Goal: Task Accomplishment & Management: Use online tool/utility

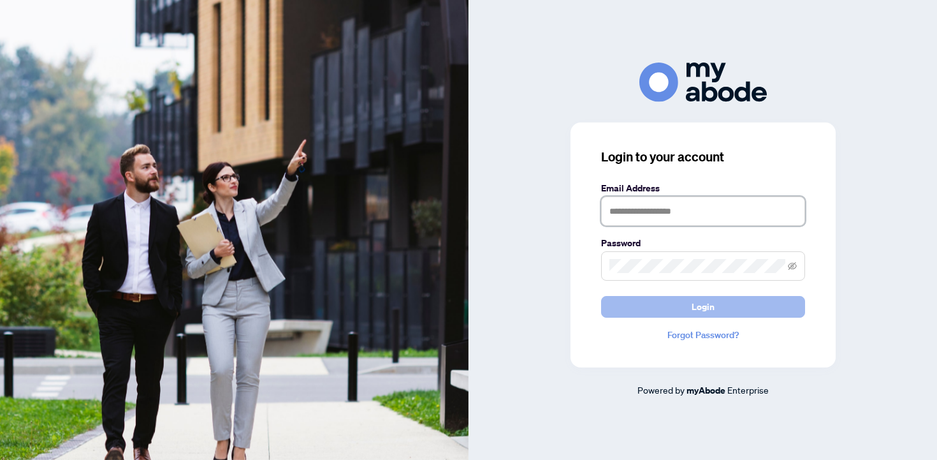
type input "**********"
click at [630, 309] on button "Login" at bounding box center [703, 307] width 204 height 22
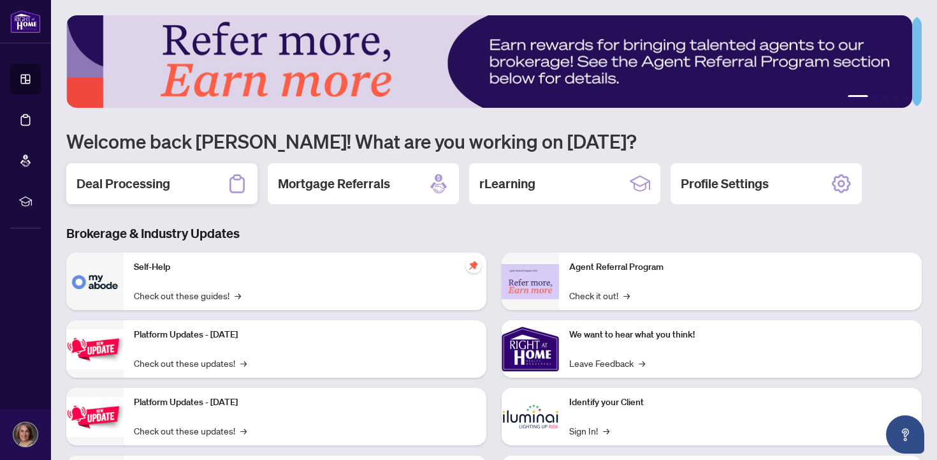
click at [152, 185] on h2 "Deal Processing" at bounding box center [123, 184] width 94 height 18
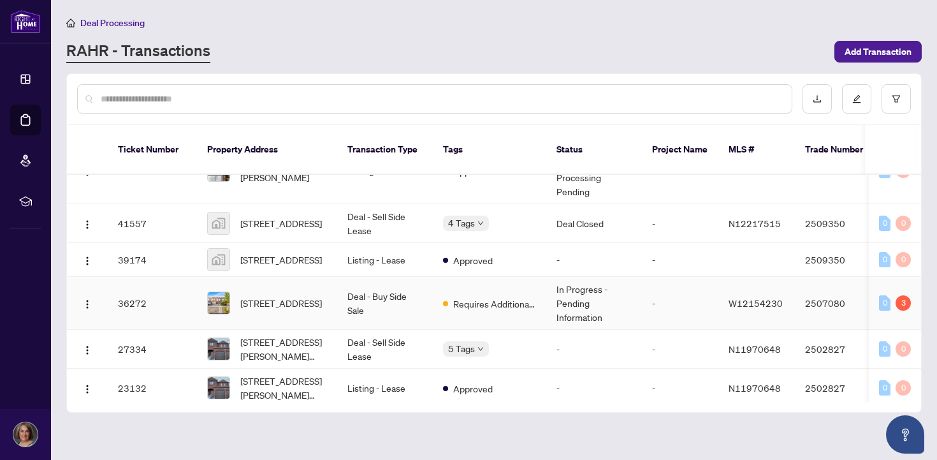
scroll to position [145, 0]
click at [219, 304] on div "[STREET_ADDRESS]" at bounding box center [267, 300] width 120 height 23
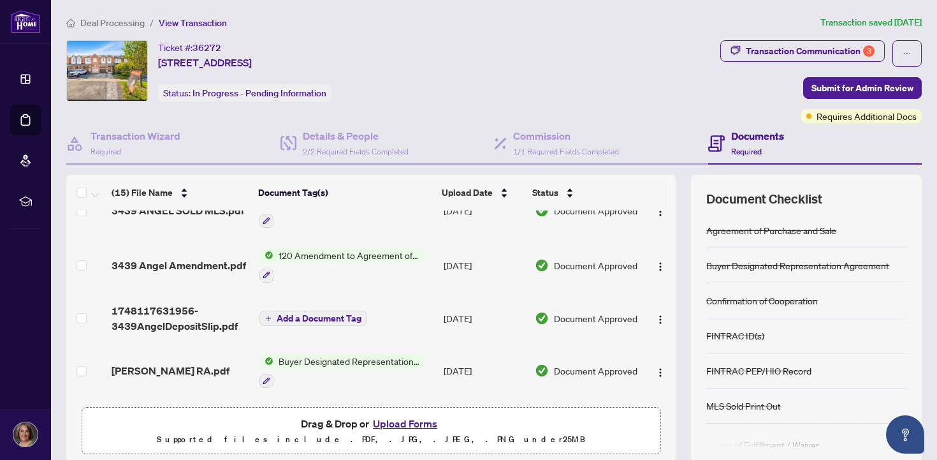
scroll to position [194, 0]
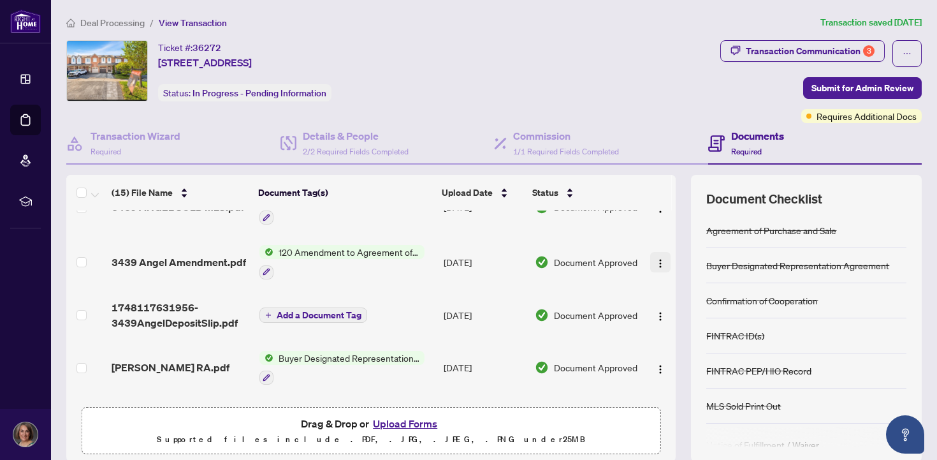
click at [655, 258] on img "button" at bounding box center [660, 263] width 10 height 10
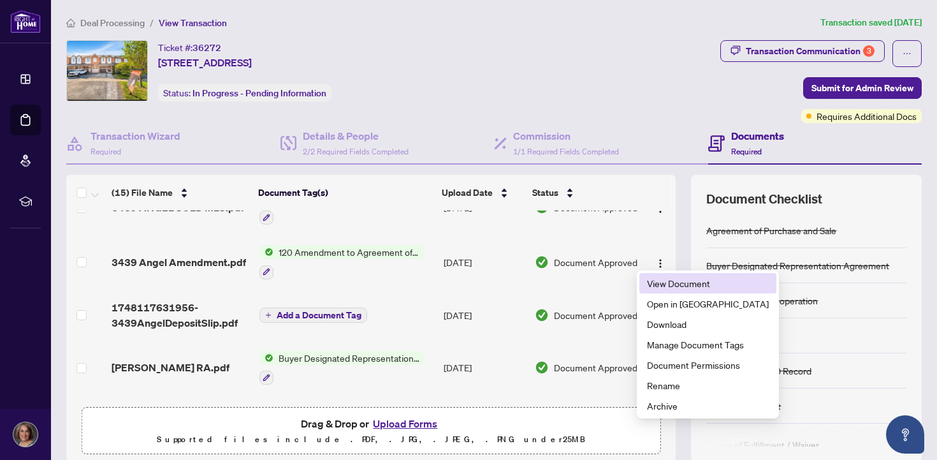
click at [651, 284] on span "View Document" at bounding box center [708, 283] width 122 height 14
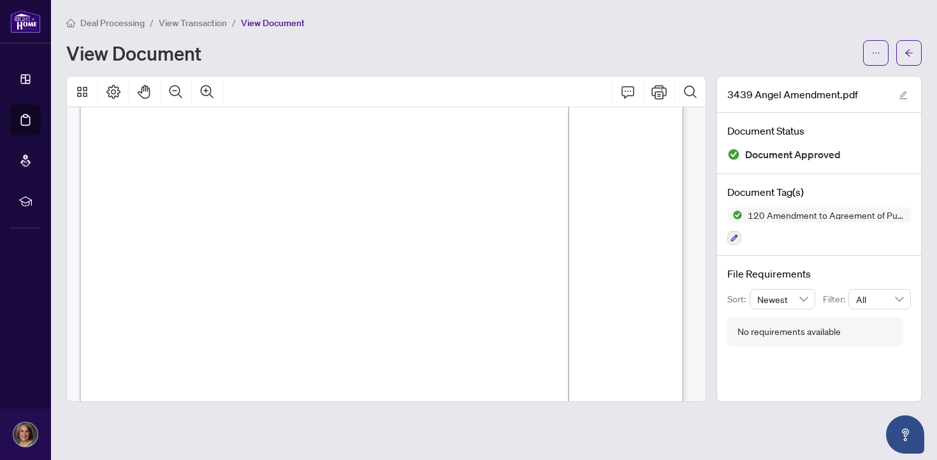
scroll to position [96, 0]
drag, startPoint x: 121, startPoint y: 280, endPoint x: 249, endPoint y: 316, distance: 132.4
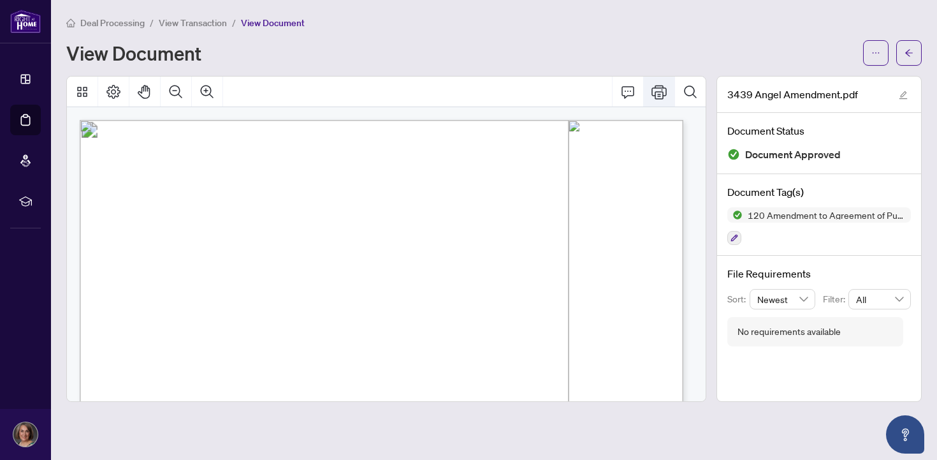
click at [660, 92] on icon "Print" at bounding box center [658, 91] width 15 height 15
